Goal: Task Accomplishment & Management: Complete application form

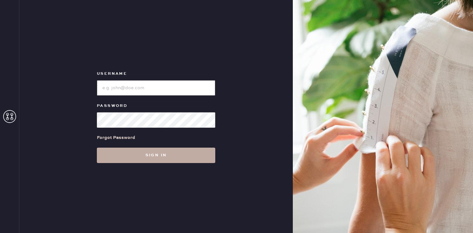
type input "reformationflatiron"
click at [139, 159] on button "Sign in" at bounding box center [156, 155] width 118 height 15
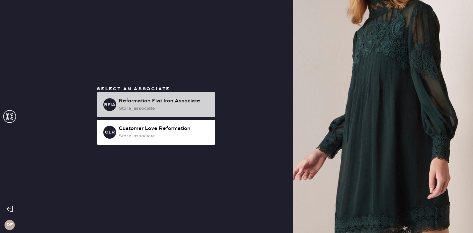
click at [157, 101] on div "Reformation Flat Iron Associate" at bounding box center [164, 101] width 91 height 8
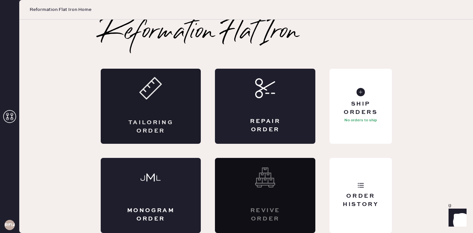
click at [154, 104] on div "Tailoring Order" at bounding box center [151, 106] width 100 height 75
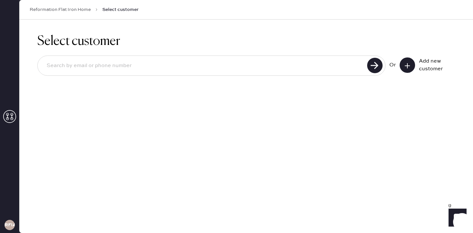
click at [411, 61] on button at bounding box center [406, 65] width 15 height 15
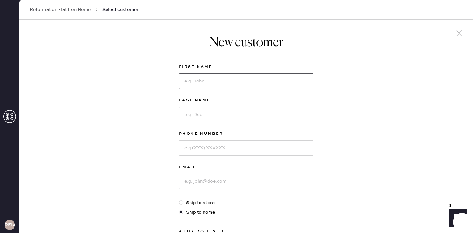
click at [209, 80] on input at bounding box center [246, 81] width 134 height 15
click at [206, 78] on input at bounding box center [246, 81] width 134 height 15
type input "[PERSON_NAME]"
click at [188, 118] on input at bounding box center [246, 114] width 134 height 15
type input "Abouezzi"
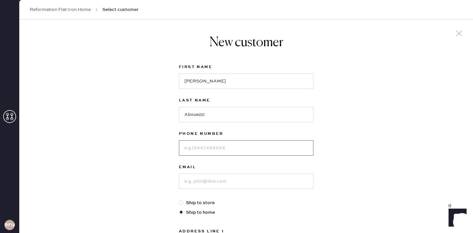
click at [194, 150] on input at bounding box center [246, 147] width 134 height 15
type input "8455222287"
click at [194, 185] on input at bounding box center [246, 181] width 134 height 15
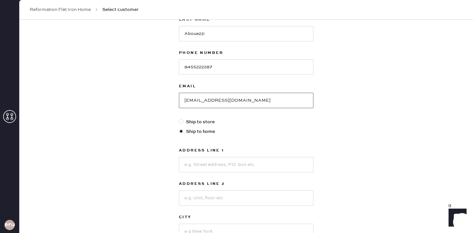
scroll to position [82, 0]
type input "[EMAIL_ADDRESS][DOMAIN_NAME]"
click at [198, 162] on input at bounding box center [246, 163] width 134 height 15
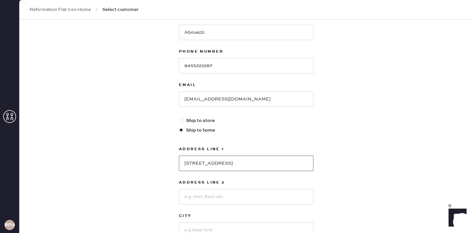
type input "[STREET_ADDRESS]"
click at [209, 200] on input at bounding box center [246, 196] width 134 height 15
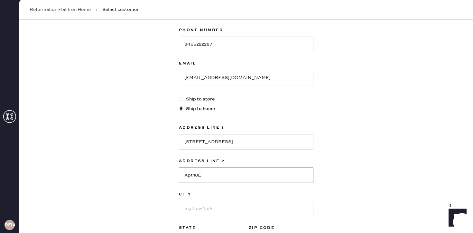
scroll to position [116, 0]
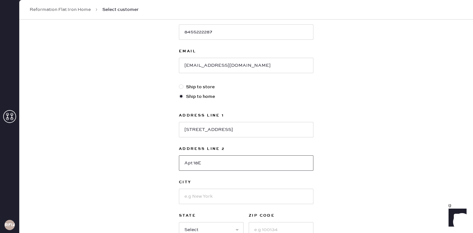
type input "Apt 18E"
click at [226, 195] on input at bounding box center [246, 196] width 134 height 15
type input "[US_STATE]"
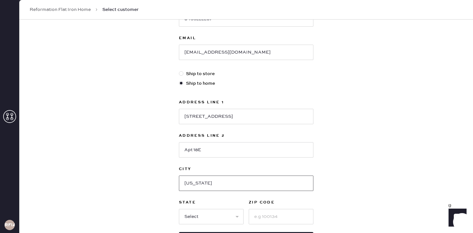
scroll to position [135, 0]
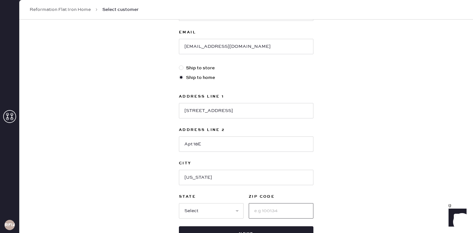
click at [254, 210] on input at bounding box center [280, 210] width 65 height 15
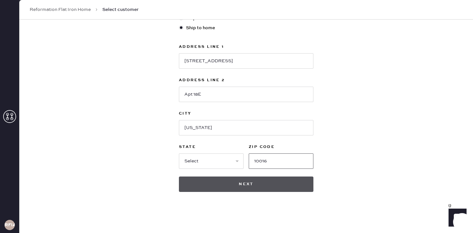
type input "10016"
click at [261, 189] on button "Next" at bounding box center [246, 184] width 134 height 15
click at [268, 185] on button "Next" at bounding box center [246, 184] width 134 height 15
click at [229, 183] on button "Next" at bounding box center [246, 184] width 134 height 15
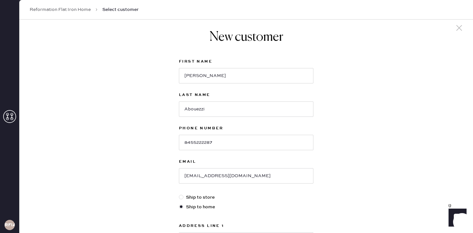
scroll to position [0, 0]
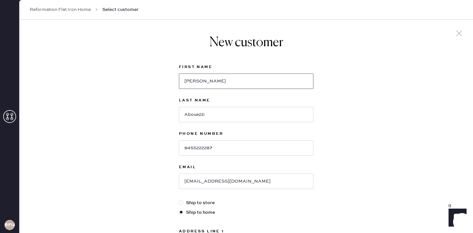
click at [240, 85] on input "[PERSON_NAME]" at bounding box center [246, 81] width 134 height 15
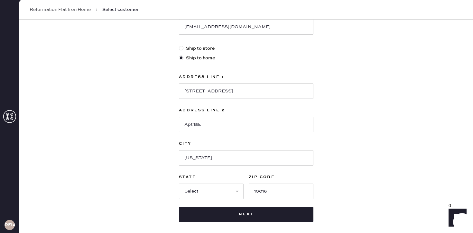
scroll to position [172, 0]
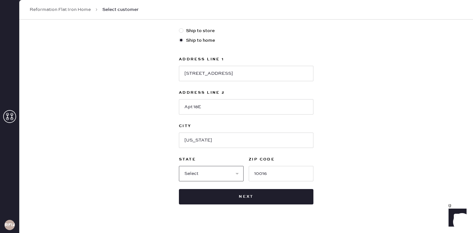
click at [216, 175] on select "Select AK AL AR AZ CA CO CT [GEOGRAPHIC_DATA] DE FL [GEOGRAPHIC_DATA] HI [GEOGR…" at bounding box center [211, 173] width 65 height 15
select select "NY"
click at [179, 166] on select "Select AK AL AR AZ CA CO CT [GEOGRAPHIC_DATA] DE FL [GEOGRAPHIC_DATA] HI [GEOGR…" at bounding box center [211, 173] width 65 height 15
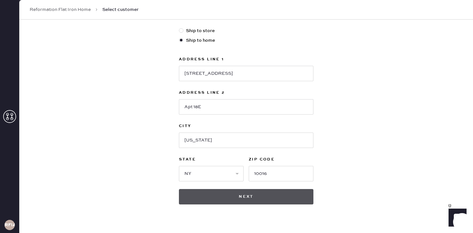
click at [215, 197] on button "Next" at bounding box center [246, 196] width 134 height 15
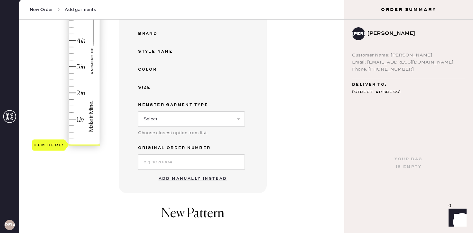
scroll to position [180, 0]
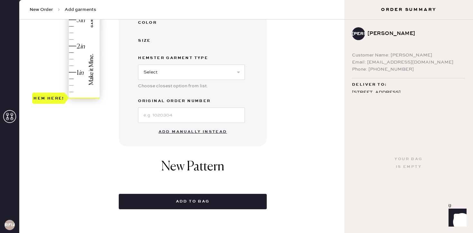
click at [181, 133] on button "Add manually instead" at bounding box center [193, 132] width 76 height 13
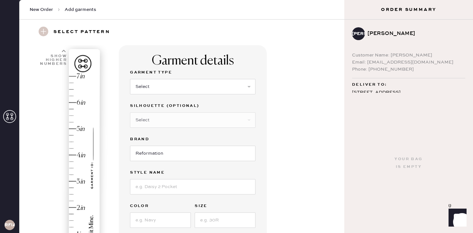
scroll to position [37, 0]
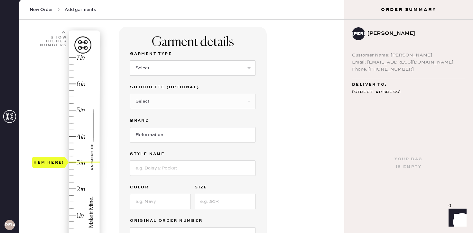
click at [74, 161] on div "Hem here!" at bounding box center [66, 150] width 68 height 190
click at [166, 64] on select "Select Basic Skirt Jeans Leggings Pants Shorts Basic Sleeved Dress Basic Sleeve…" at bounding box center [192, 67] width 125 height 15
select select "2"
click at [130, 60] on select "Select Basic Skirt Jeans Leggings Pants Shorts Basic Sleeved Dress Basic Sleeve…" at bounding box center [192, 67] width 125 height 15
click at [156, 101] on select "Select Shorts Cropped Flare Boot Cut Straight Skinny Other" at bounding box center [192, 101] width 125 height 15
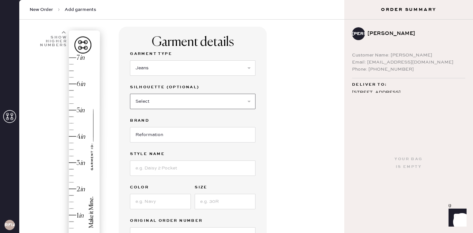
select select "5"
click at [130, 94] on select "Select Shorts Cropped Flare Boot Cut Straight Skinny Other" at bounding box center [192, 101] width 125 height 15
click at [158, 169] on input at bounding box center [192, 168] width 125 height 15
type input "[PERSON_NAME] Lived In Wide Leg Jeans"
click at [149, 197] on input at bounding box center [160, 201] width 61 height 15
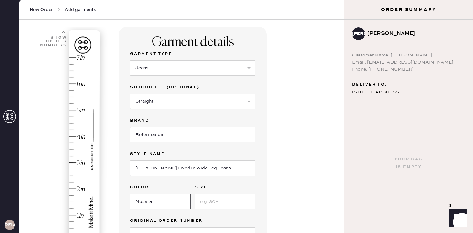
type input "Nosara"
click at [209, 200] on input at bounding box center [224, 201] width 61 height 15
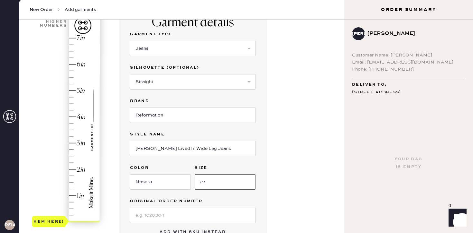
scroll to position [79, 0]
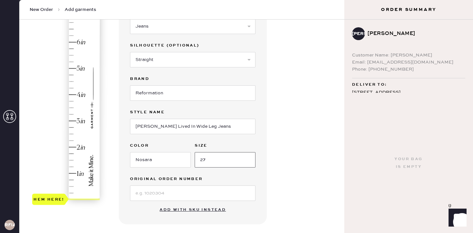
type input "27"
type input "3"
click at [77, 122] on div "Hem here!" at bounding box center [66, 108] width 68 height 190
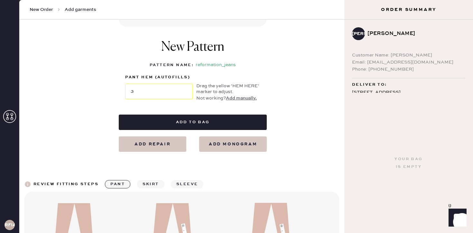
scroll to position [262, 0]
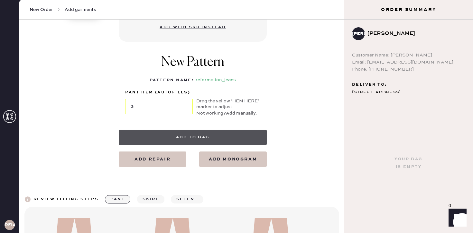
click at [221, 136] on button "Add to bag" at bounding box center [193, 137] width 148 height 15
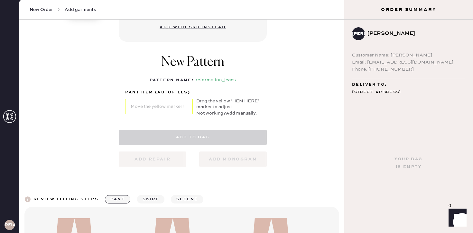
select select "2"
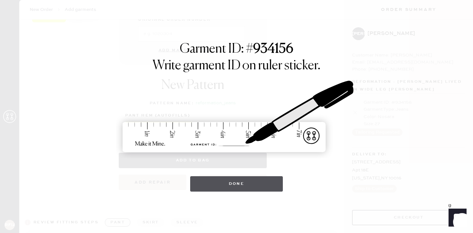
click at [239, 180] on button "Done" at bounding box center [236, 183] width 93 height 15
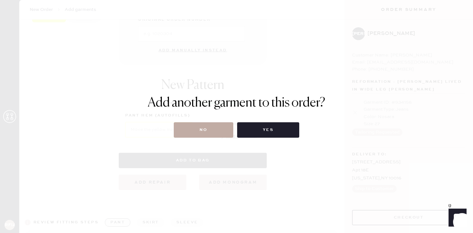
click at [214, 128] on button "No" at bounding box center [203, 129] width 59 height 15
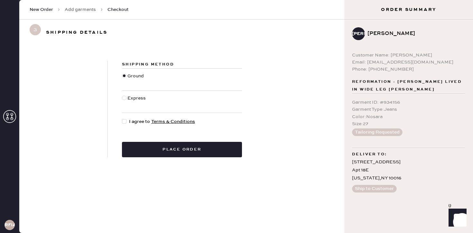
click at [156, 127] on div "Shipping Method Ground Express I agree to Terms & Conditions Place order" at bounding box center [182, 109] width 148 height 97
click at [149, 122] on span "I agree to Terms & Conditions" at bounding box center [162, 121] width 66 height 7
click at [122, 119] on input "I agree to Terms & Conditions" at bounding box center [122, 118] width 0 height 0
checkbox input "true"
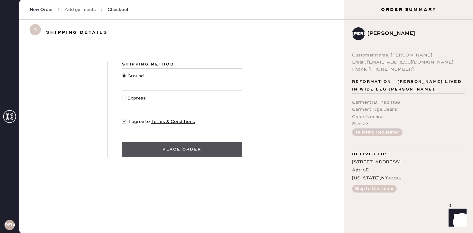
click at [159, 142] on button "Place order" at bounding box center [182, 149] width 120 height 15
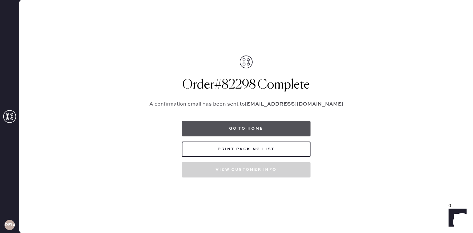
click at [237, 124] on button "Go to home" at bounding box center [246, 128] width 129 height 15
